Goal: Book appointment/travel/reservation

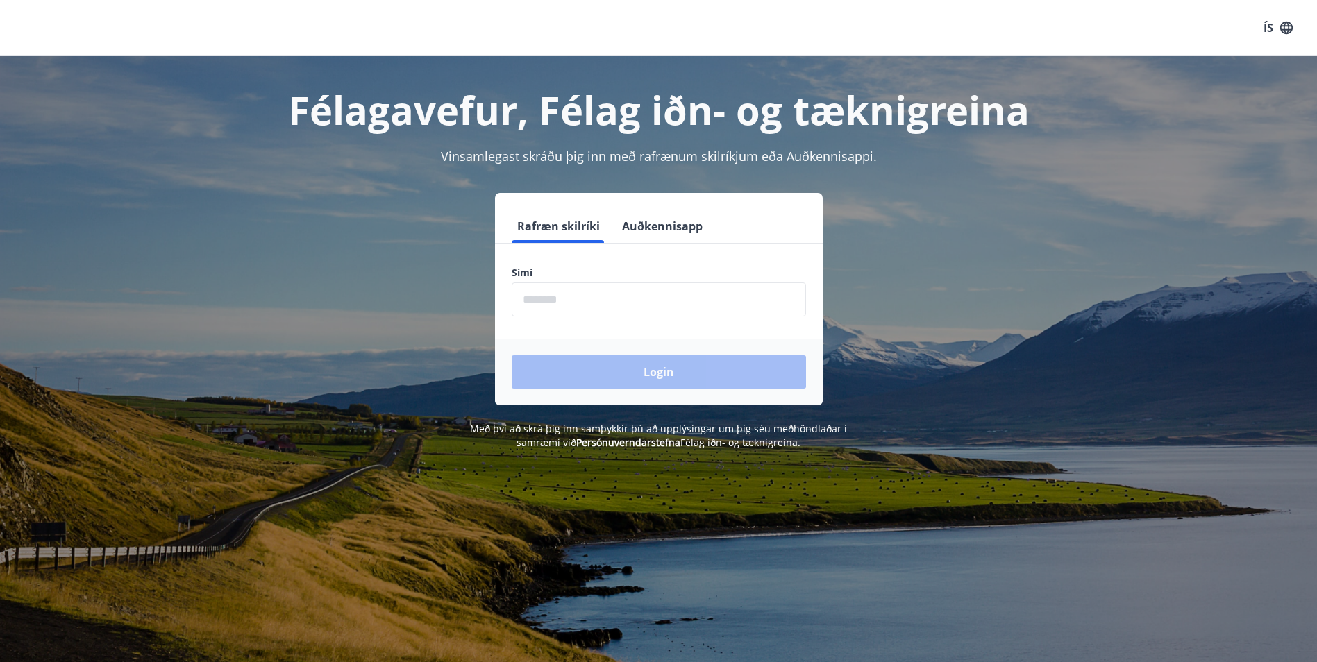
click at [551, 301] on input "phone" at bounding box center [659, 300] width 294 height 34
type input "********"
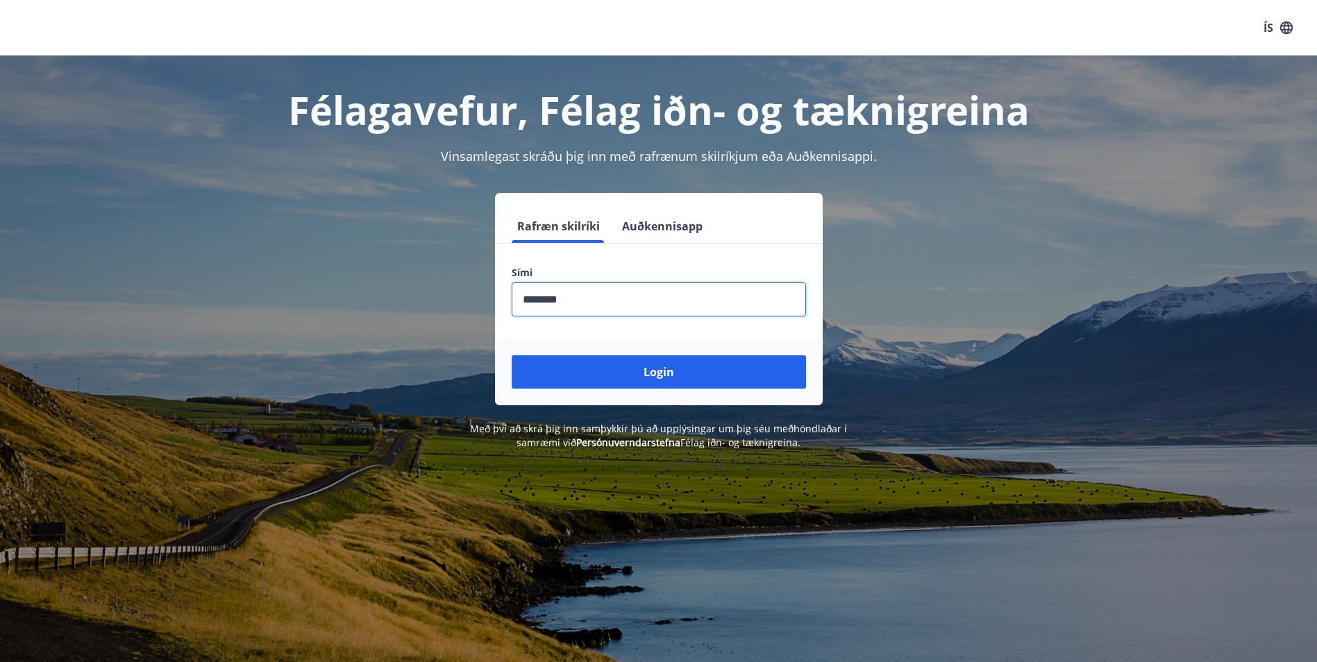
click at [512, 356] on button "Login" at bounding box center [659, 372] width 294 height 33
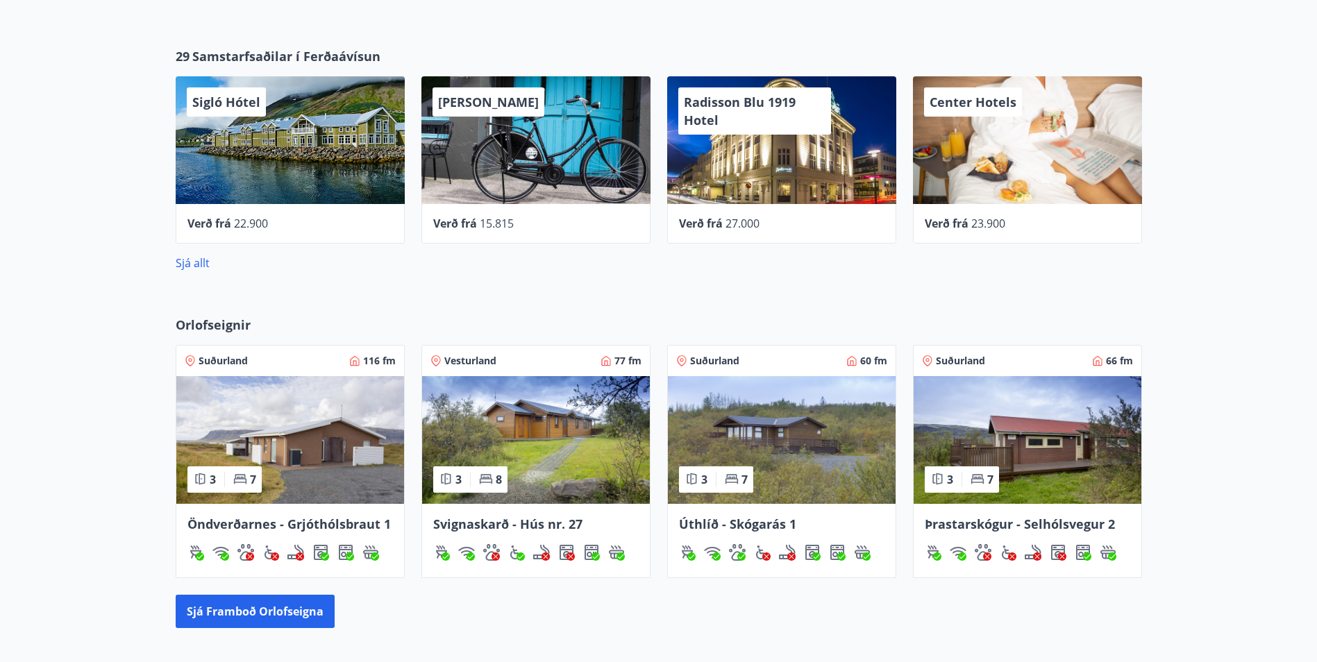
scroll to position [694, 0]
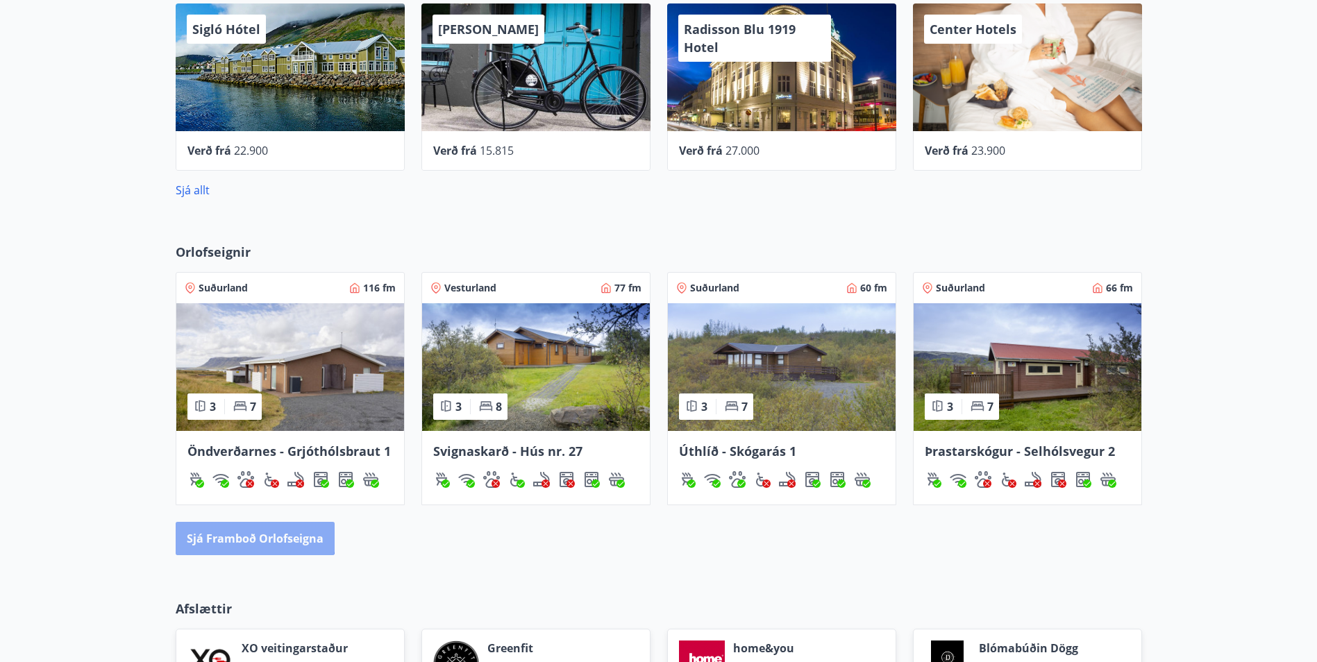
click at [247, 529] on button "Sjá framboð orlofseigna" at bounding box center [255, 538] width 159 height 33
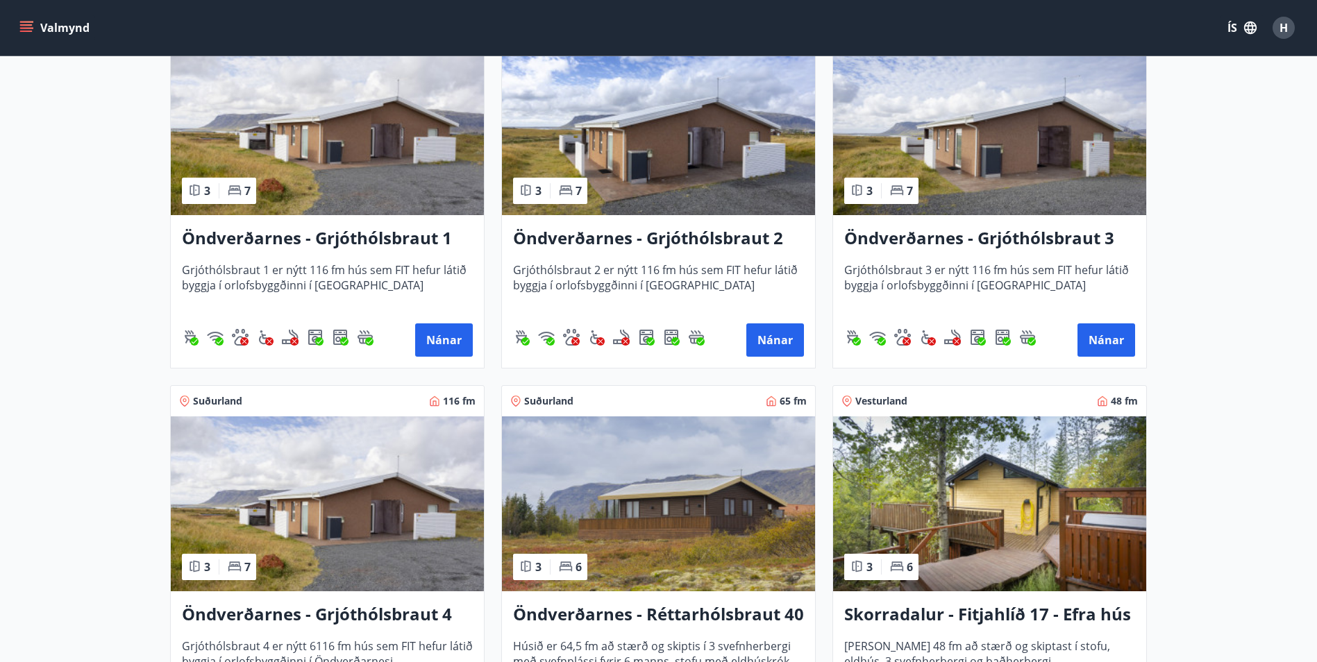
scroll to position [2569, 0]
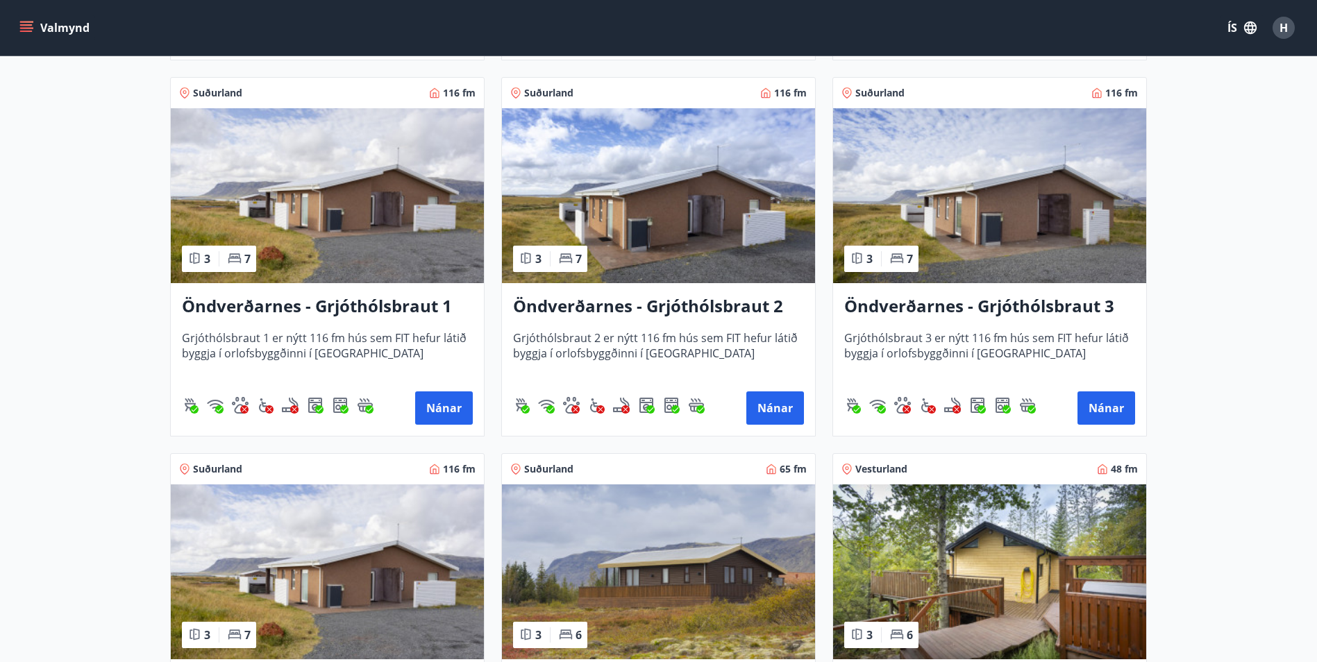
click at [929, 175] on img at bounding box center [989, 195] width 313 height 175
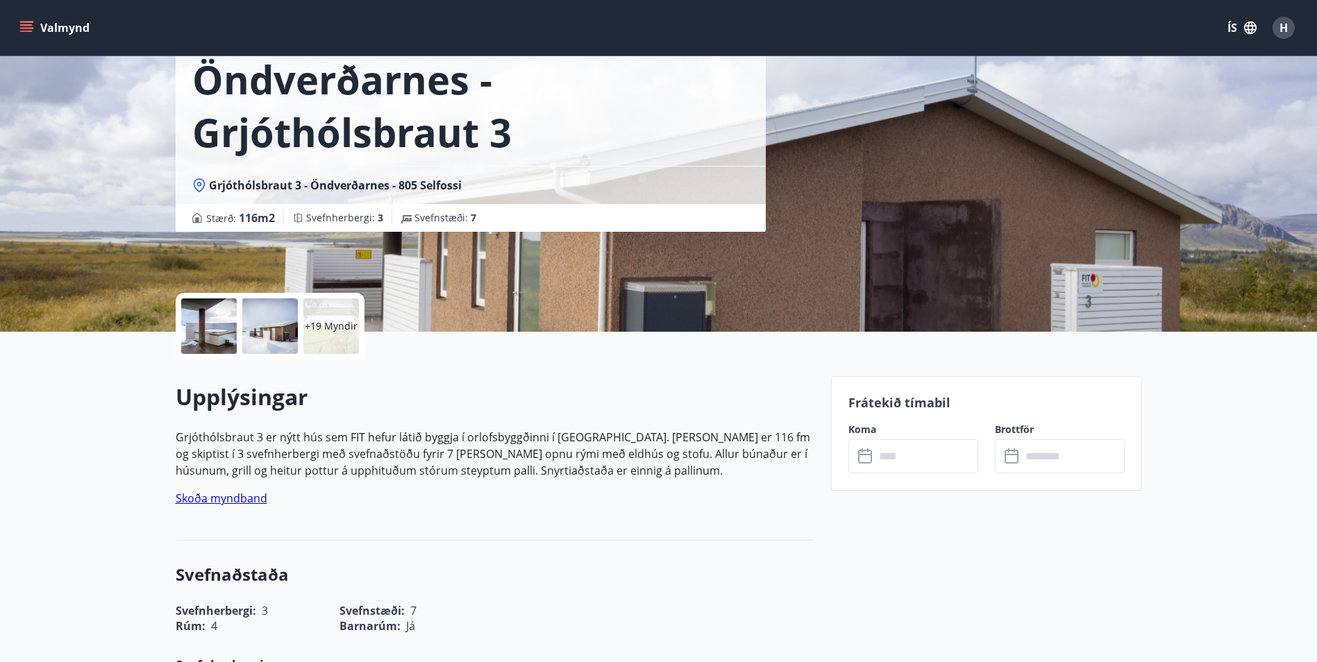
scroll to position [208, 0]
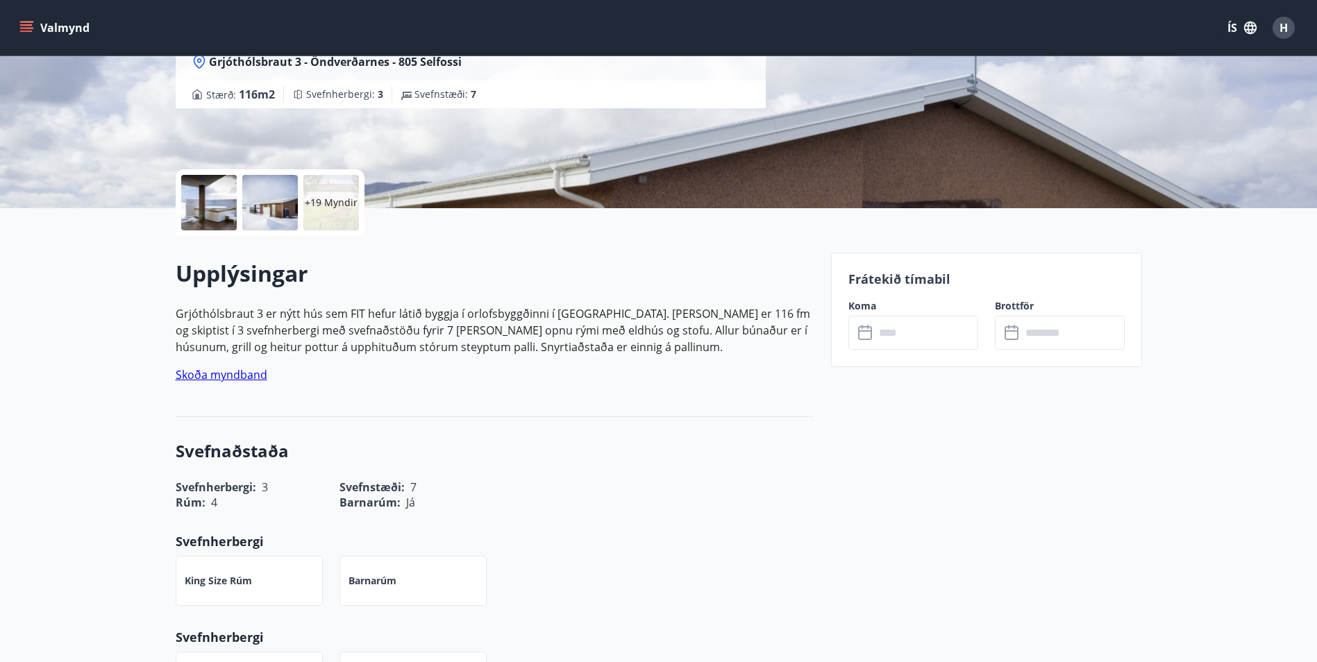
click at [866, 334] on icon at bounding box center [866, 333] width 17 height 17
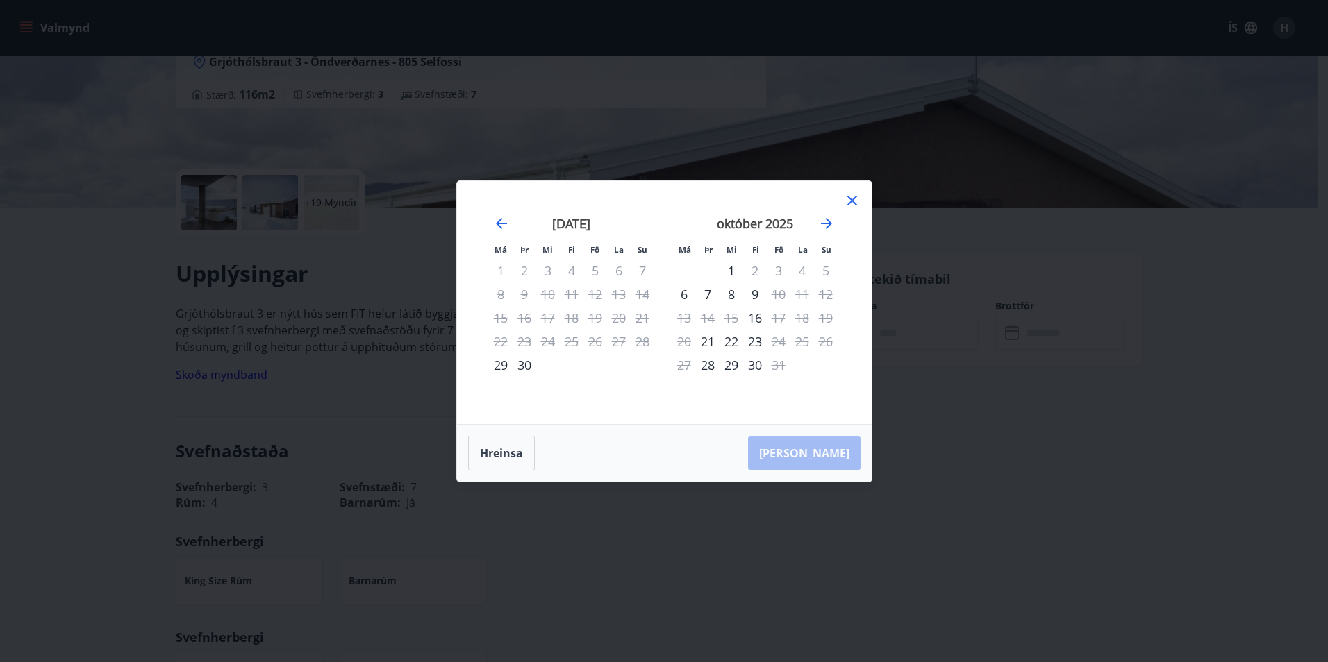
click at [847, 202] on icon at bounding box center [852, 200] width 17 height 17
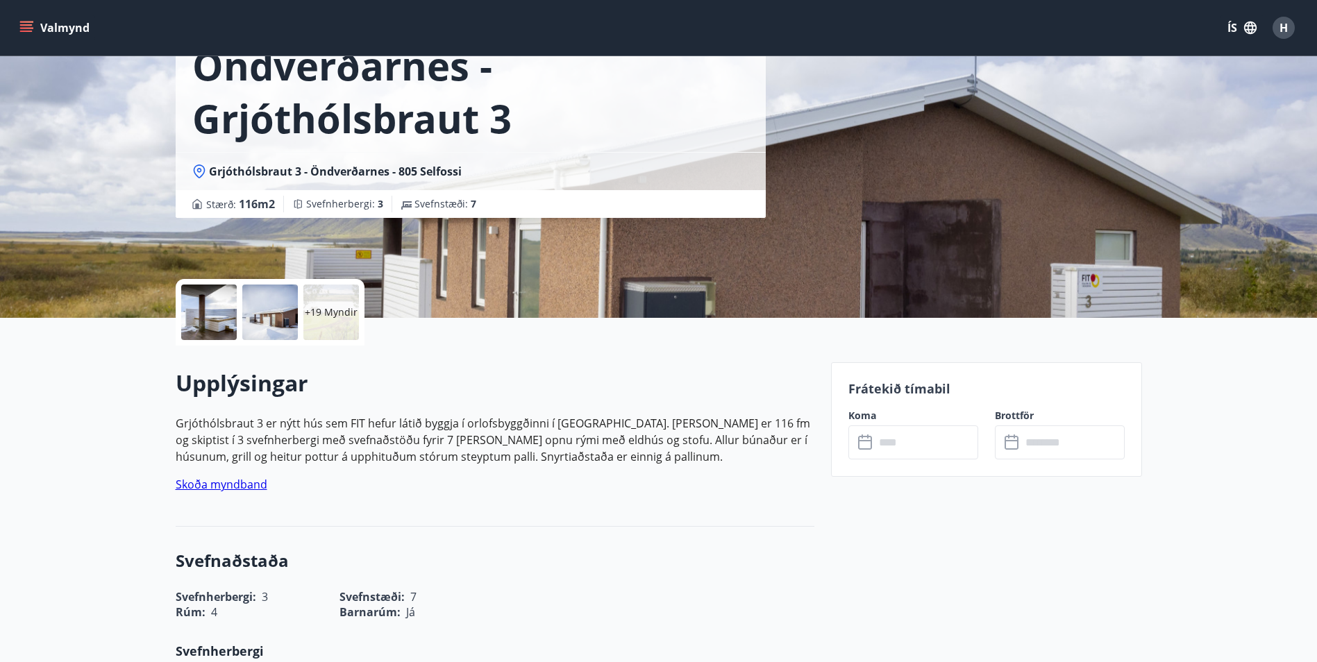
scroll to position [0, 0]
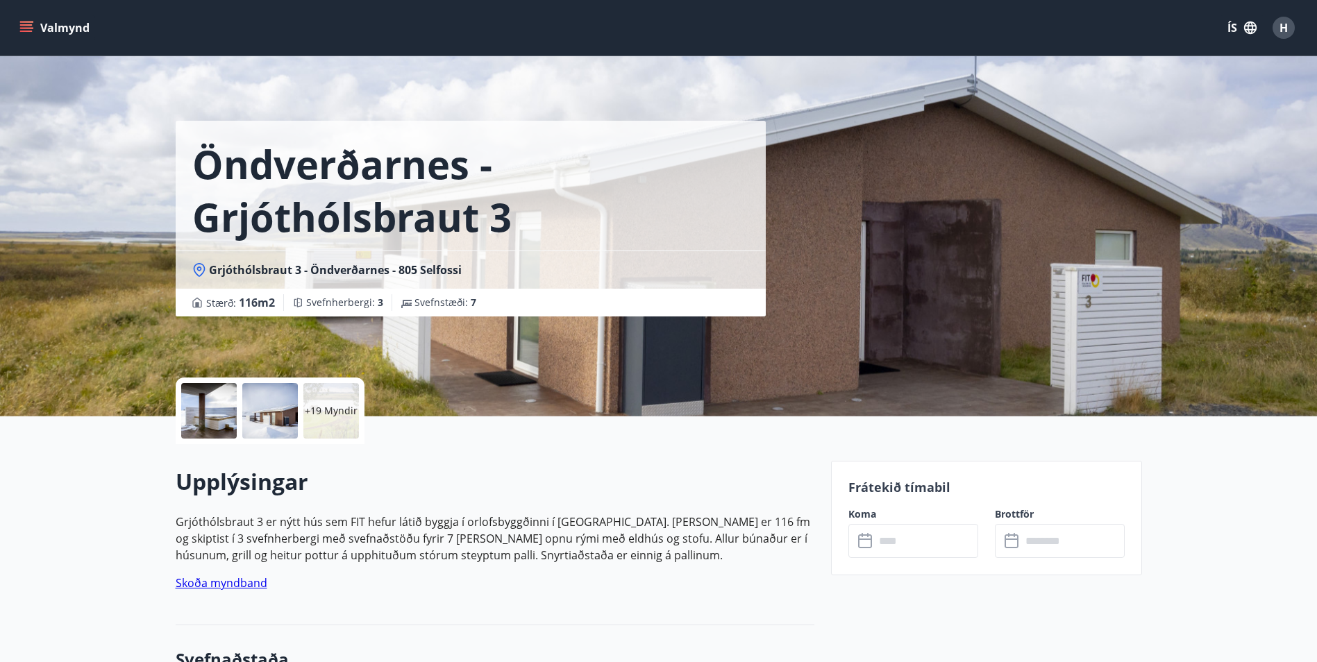
click at [26, 25] on icon "menu" at bounding box center [26, 24] width 12 height 1
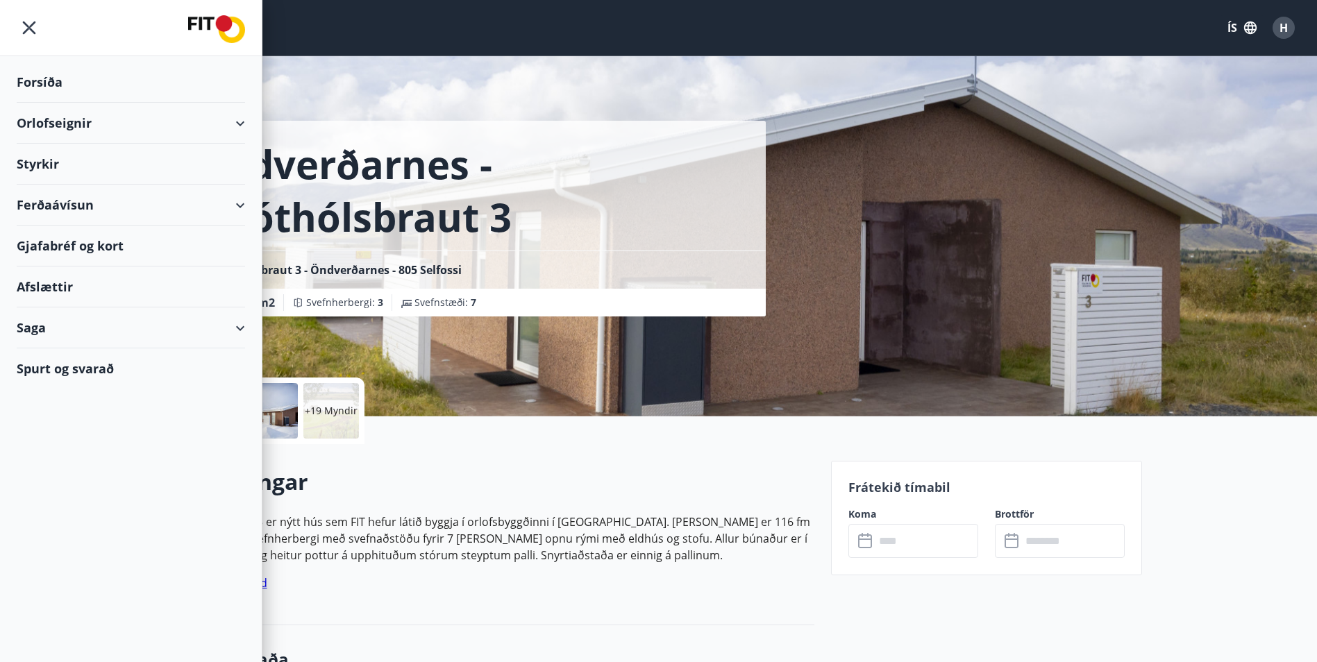
click at [240, 118] on div "Orlofseignir" at bounding box center [131, 123] width 228 height 41
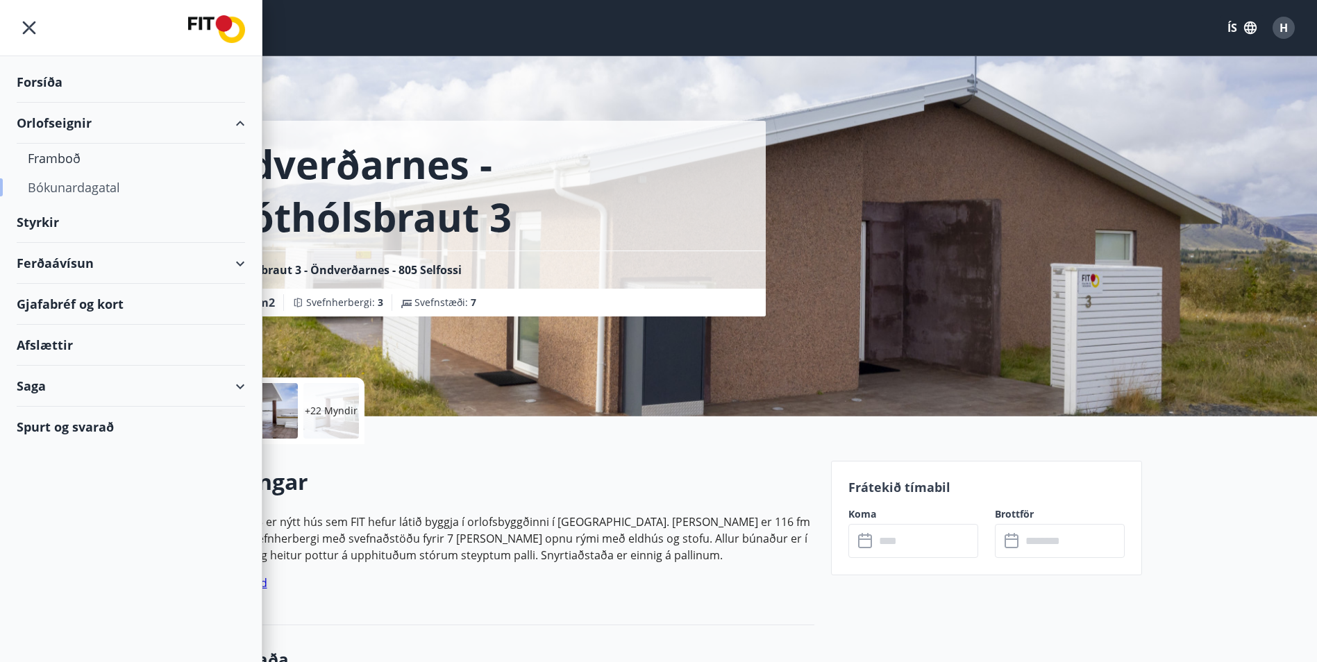
click at [82, 185] on div "Bókunardagatal" at bounding box center [131, 187] width 206 height 29
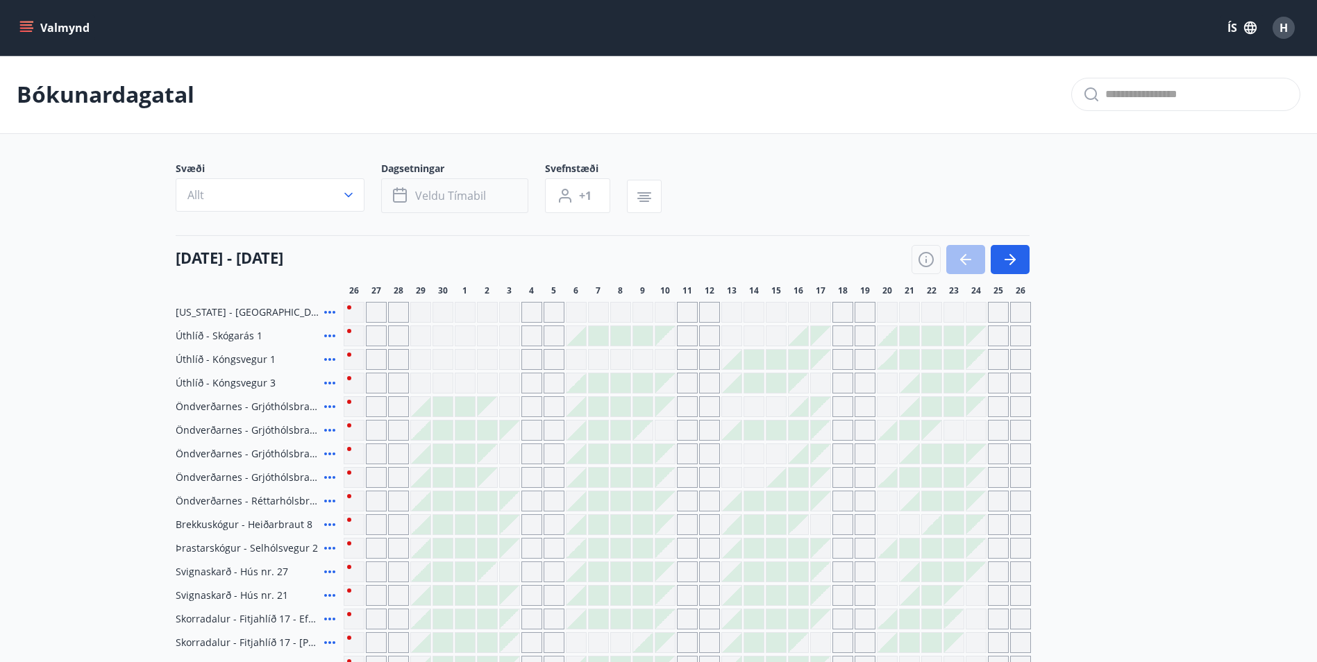
click at [488, 199] on button "Veldu tímabil" at bounding box center [454, 195] width 147 height 35
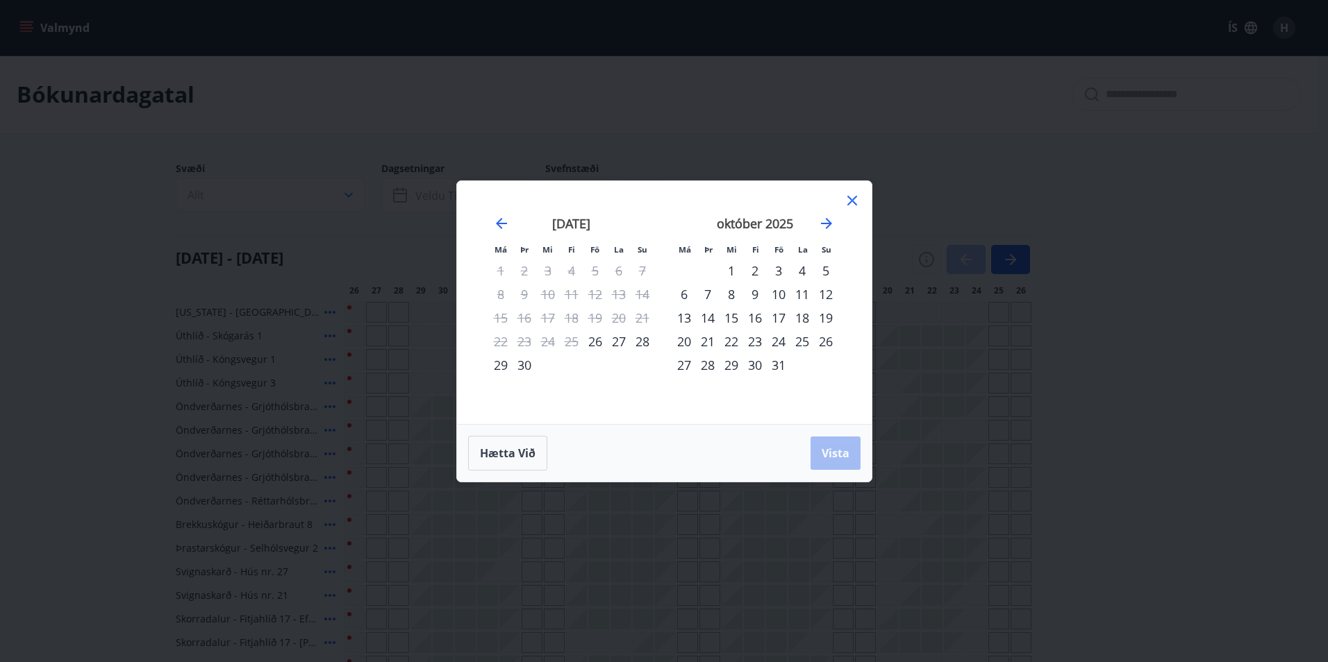
click at [770, 319] on div "17" at bounding box center [779, 318] width 24 height 24
click at [685, 341] on div "20" at bounding box center [684, 342] width 24 height 24
click at [817, 446] on button "Vista" at bounding box center [835, 453] width 50 height 33
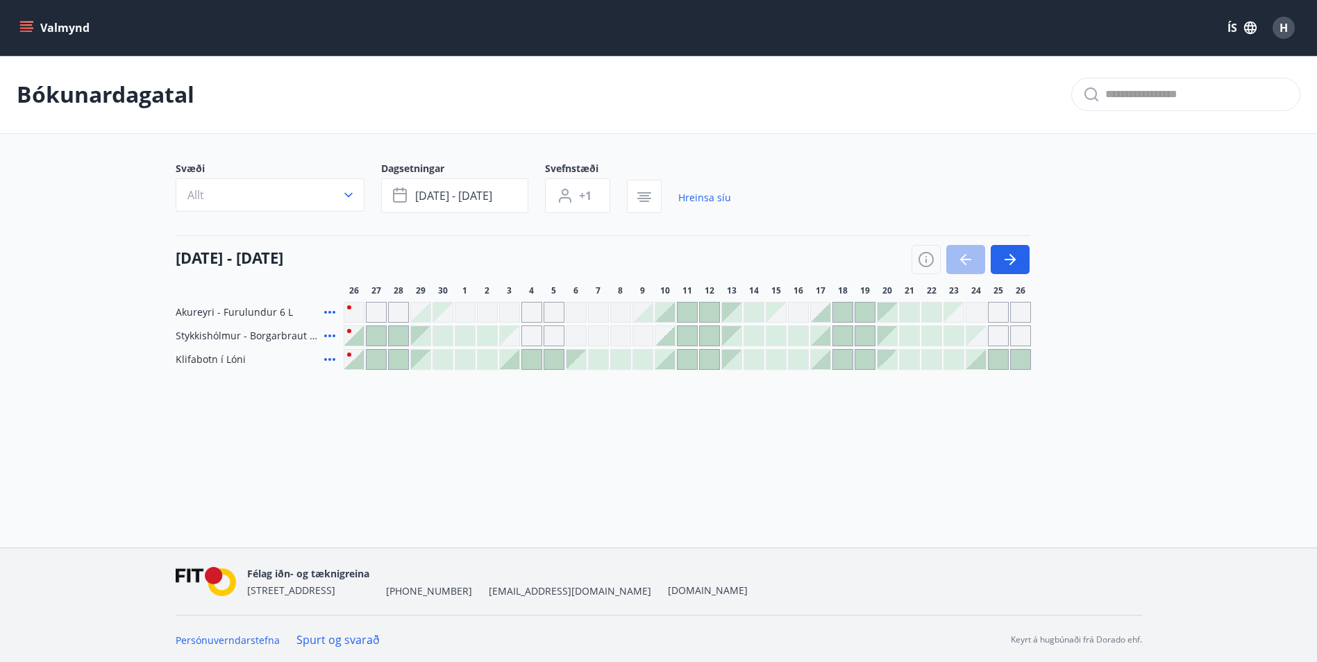
click at [1296, 35] on button "H" at bounding box center [1283, 27] width 33 height 33
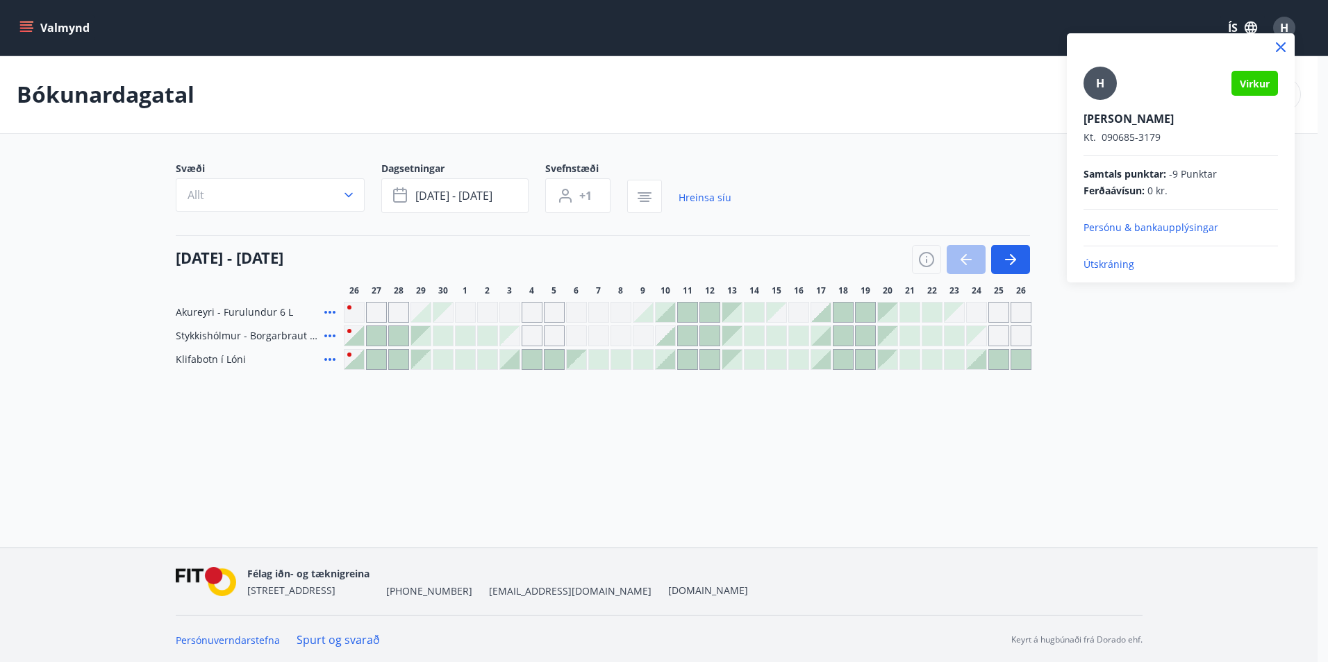
click at [1108, 174] on span "Samtals punktar :" at bounding box center [1124, 174] width 83 height 14
click at [1094, 223] on p "Persónu & bankaupplýsingar" at bounding box center [1180, 228] width 194 height 14
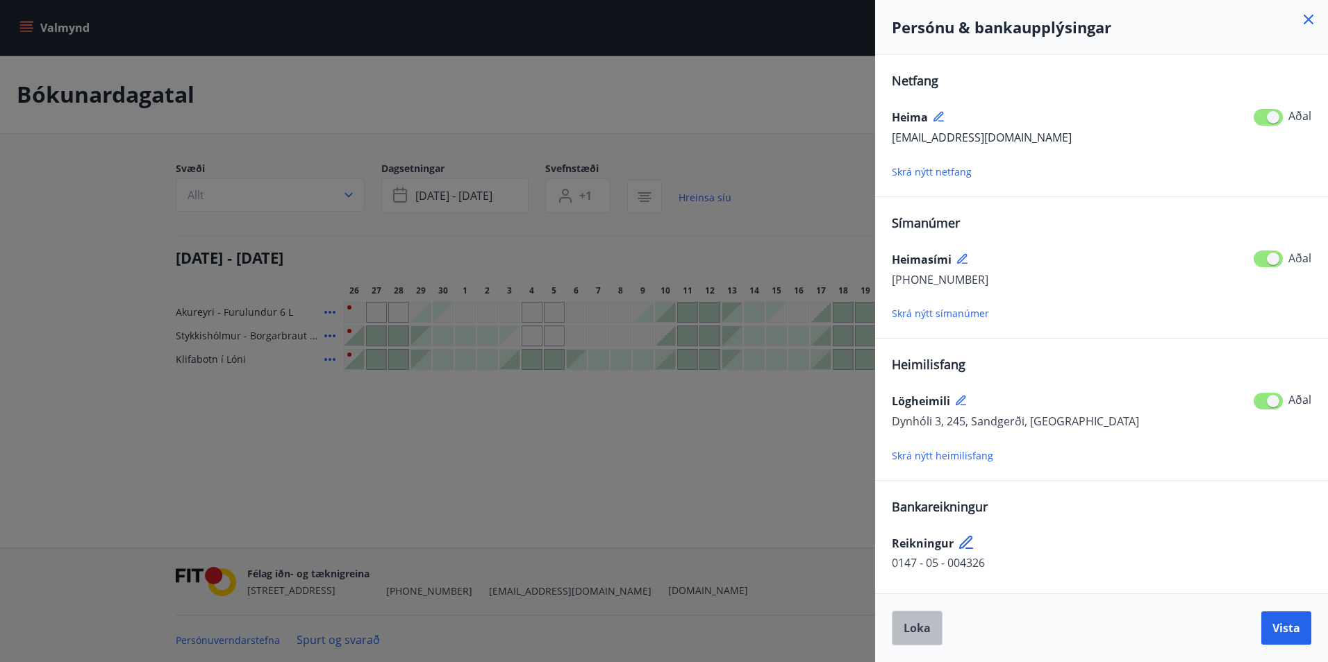
click at [905, 633] on span "Loka" at bounding box center [916, 628] width 27 height 15
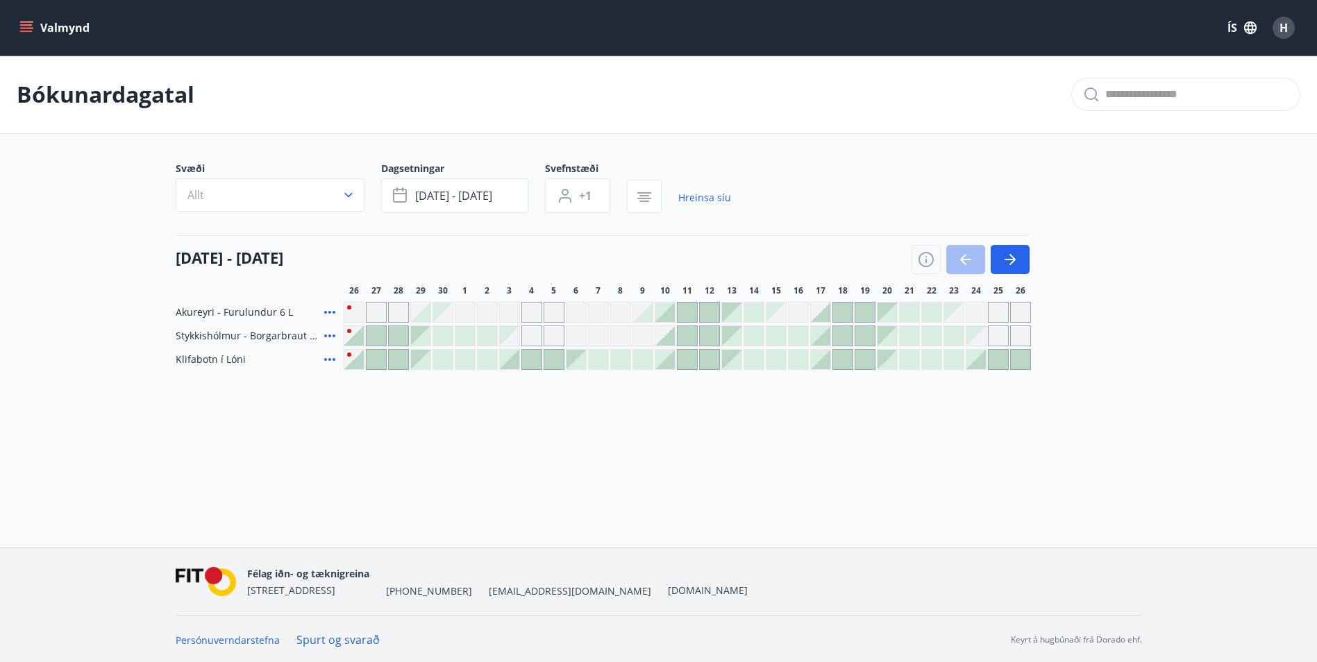
click at [33, 24] on button "Valmynd" at bounding box center [56, 27] width 78 height 25
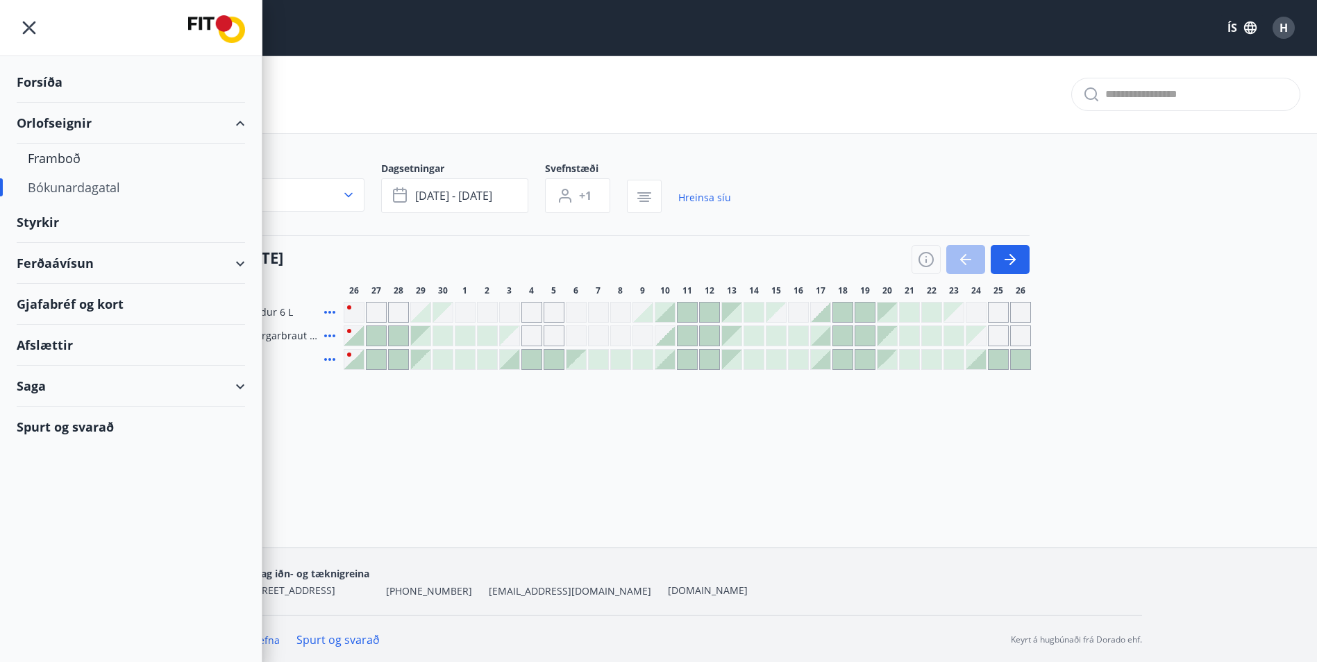
click at [242, 267] on div "Ferðaávísun" at bounding box center [131, 263] width 228 height 41
click at [37, 218] on div "Styrkir" at bounding box center [131, 222] width 228 height 41
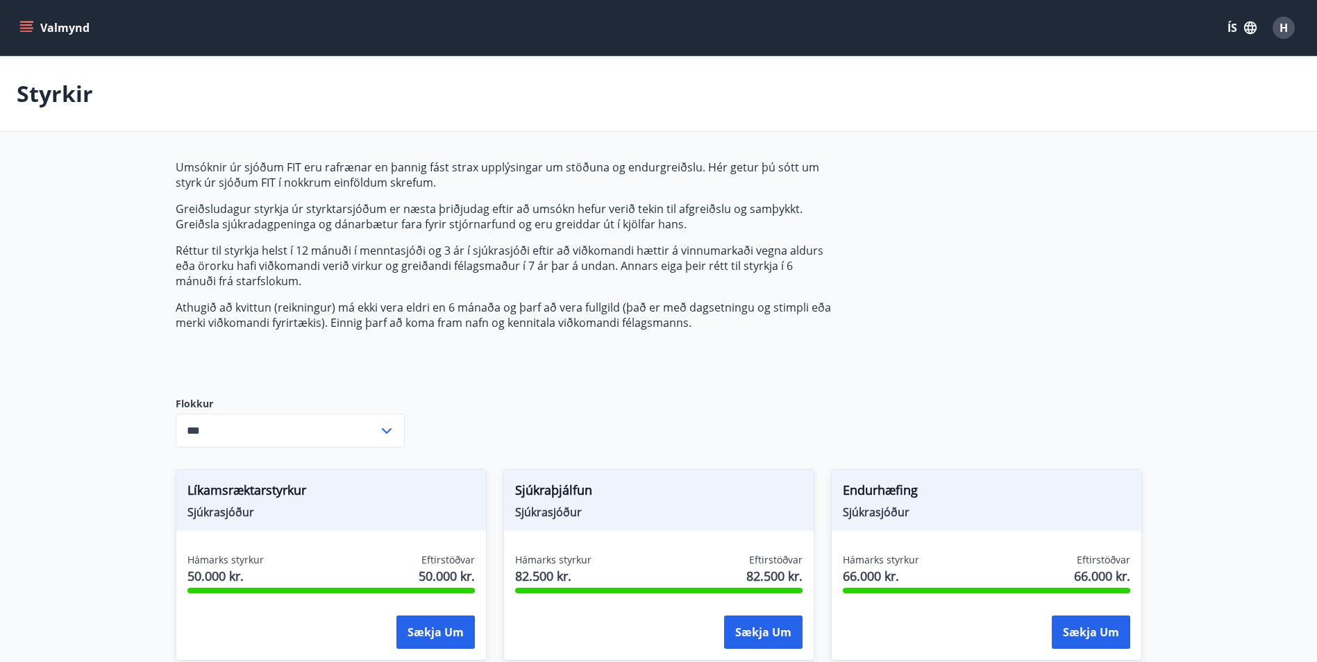
type input "***"
click at [1288, 31] on span "H" at bounding box center [1284, 27] width 8 height 15
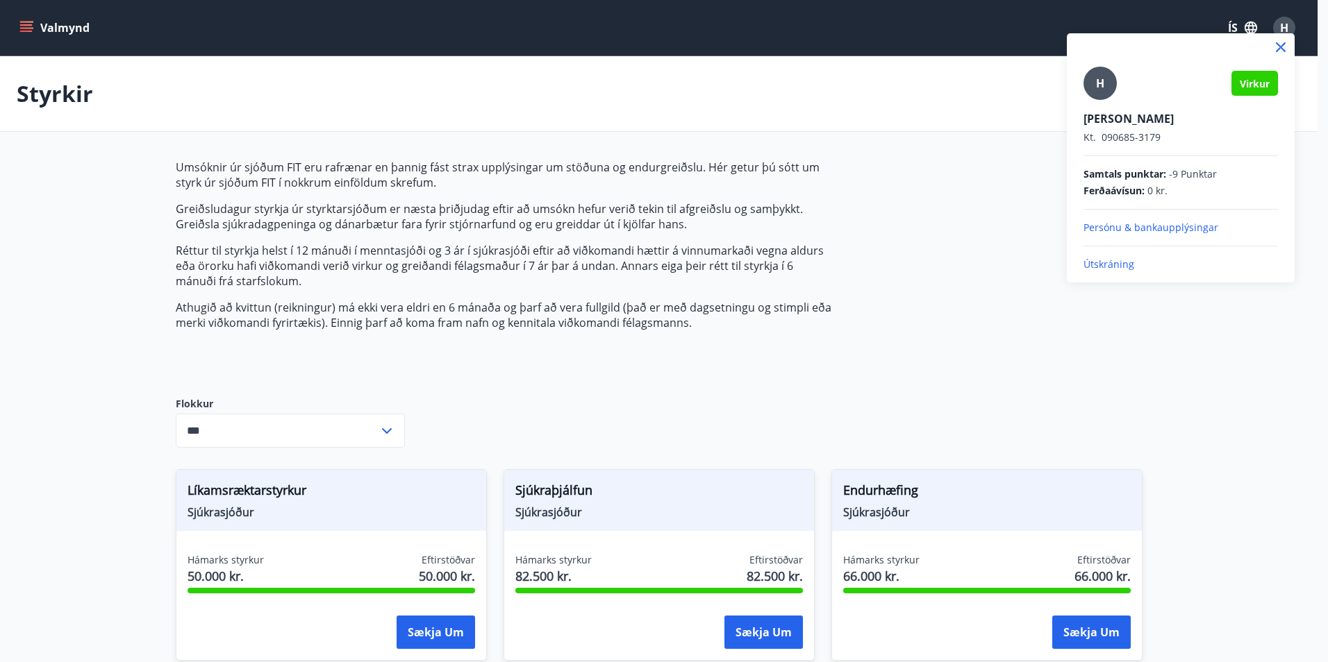
click at [1122, 265] on p "Útskráning" at bounding box center [1180, 265] width 194 height 14
